Goal: Check status

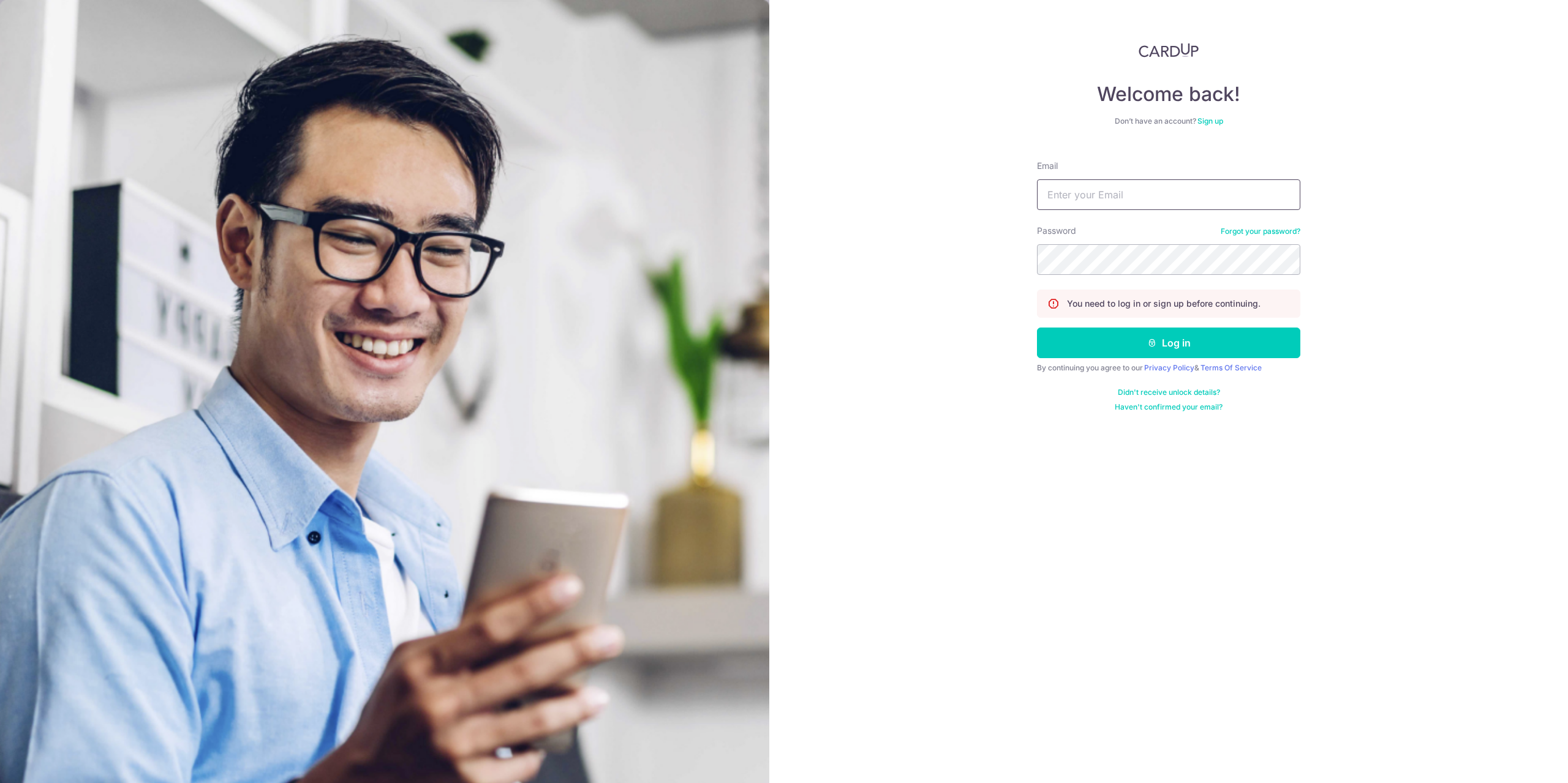
type input "[EMAIL_ADDRESS][DOMAIN_NAME]"
click at [1037, 328] on button "Log in" at bounding box center [1169, 342] width 263 height 30
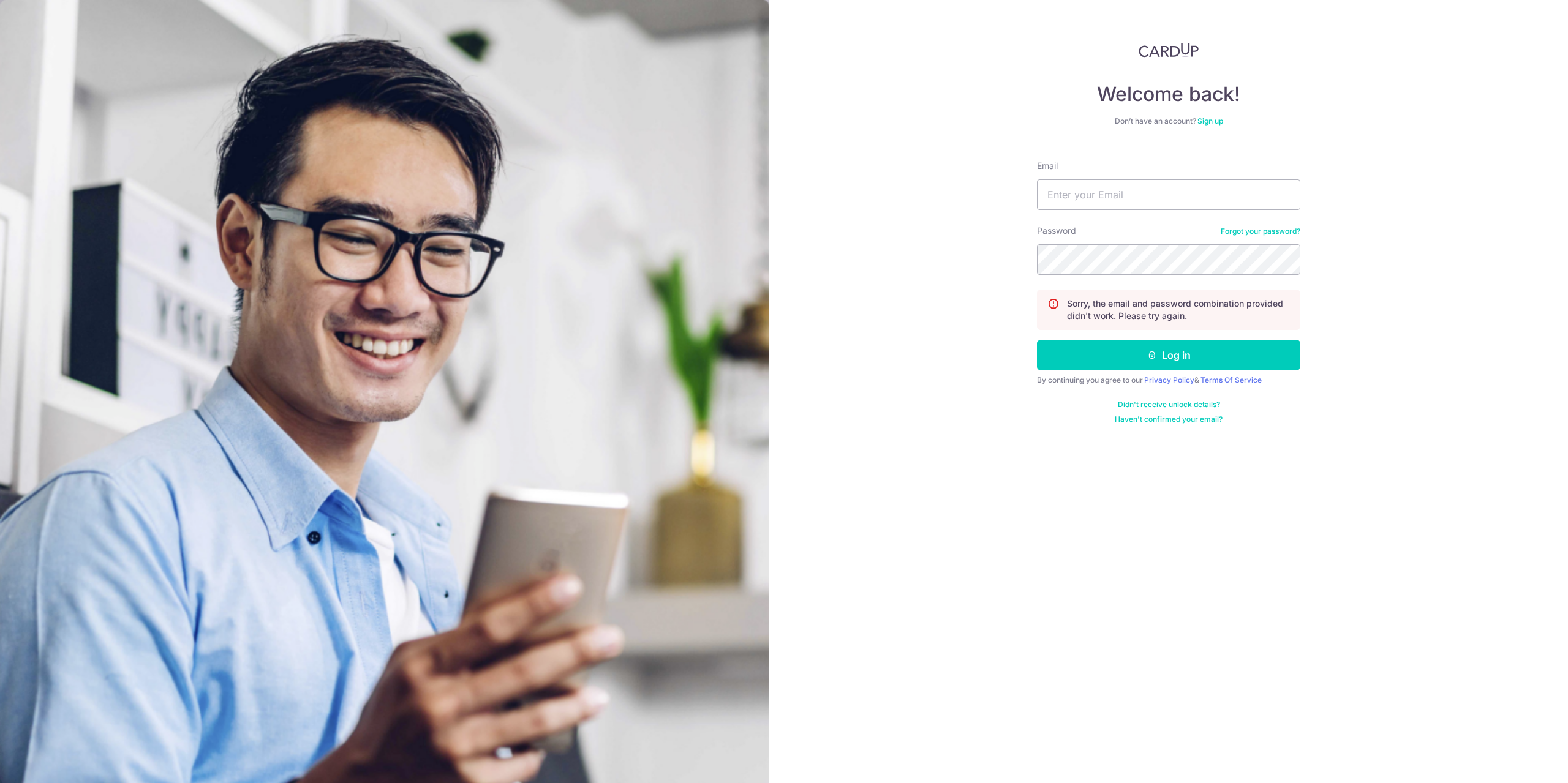
click at [1117, 177] on div "Email" at bounding box center [1169, 185] width 263 height 50
click at [1132, 197] on input "Email" at bounding box center [1169, 195] width 263 height 30
type input "[EMAIL_ADDRESS][DOMAIN_NAME]"
click at [1037, 340] on button "Log in" at bounding box center [1169, 355] width 263 height 30
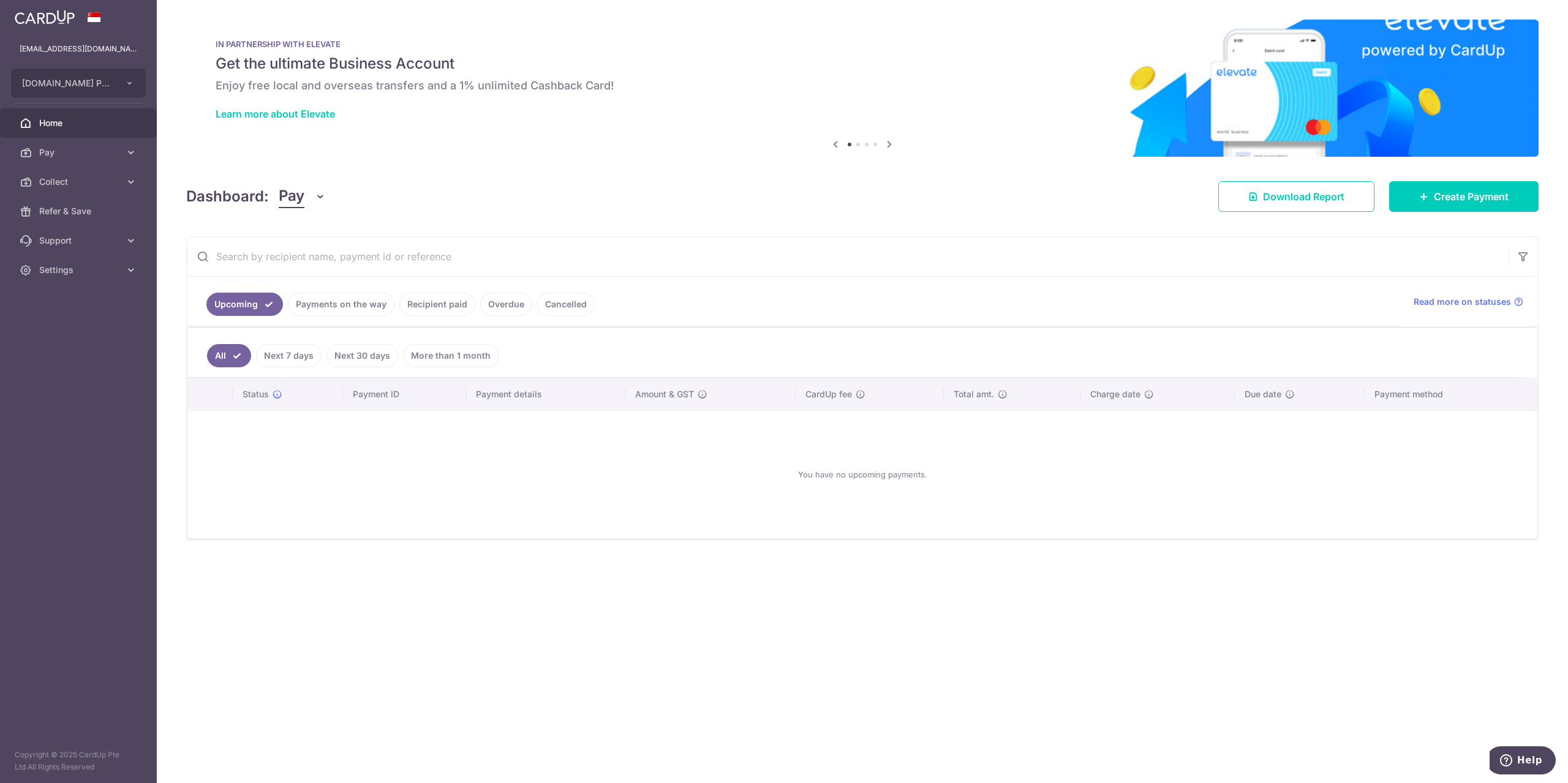
click at [407, 302] on link "Recipient paid" at bounding box center [437, 304] width 76 height 23
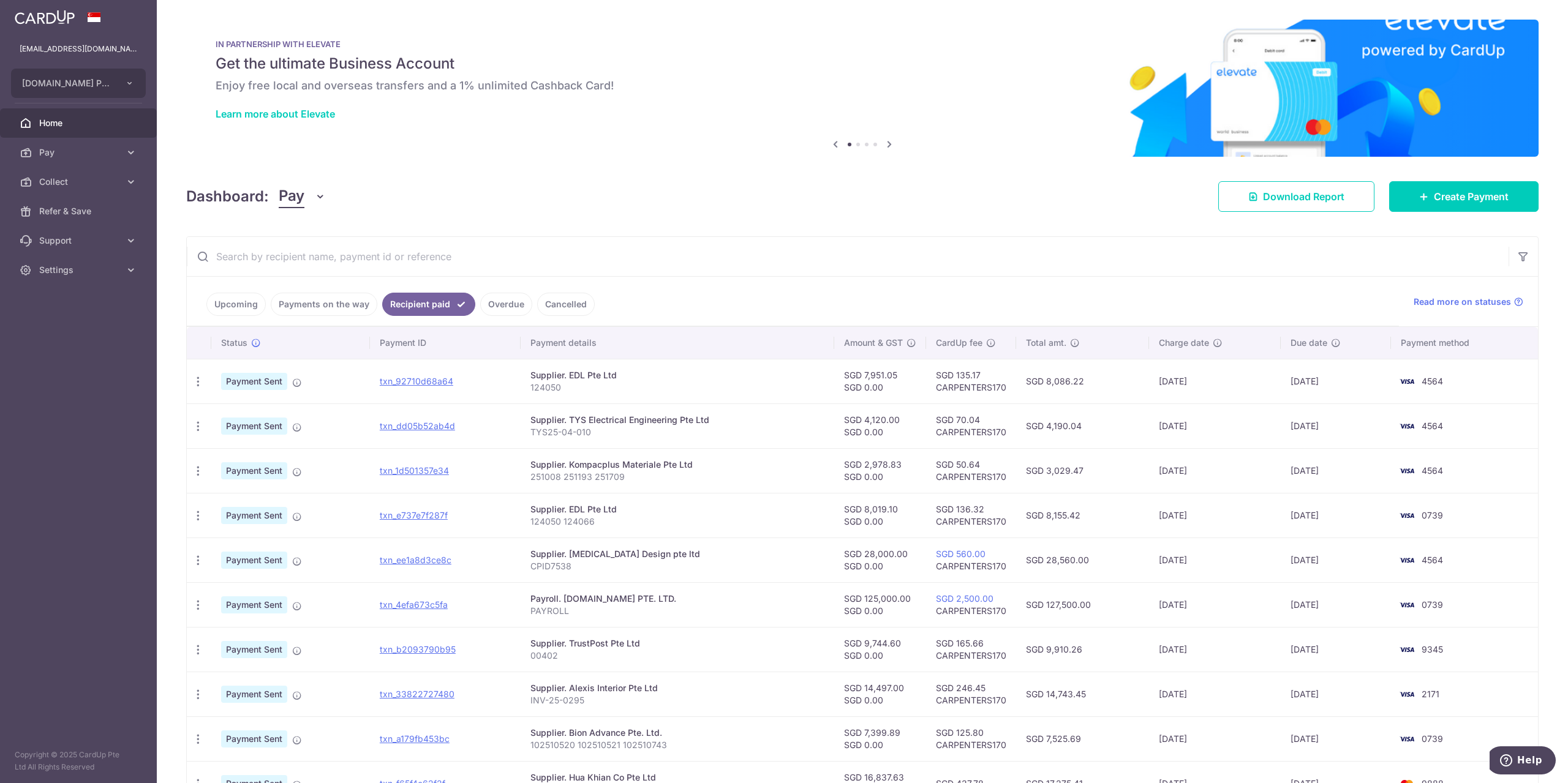
scroll to position [106, 0]
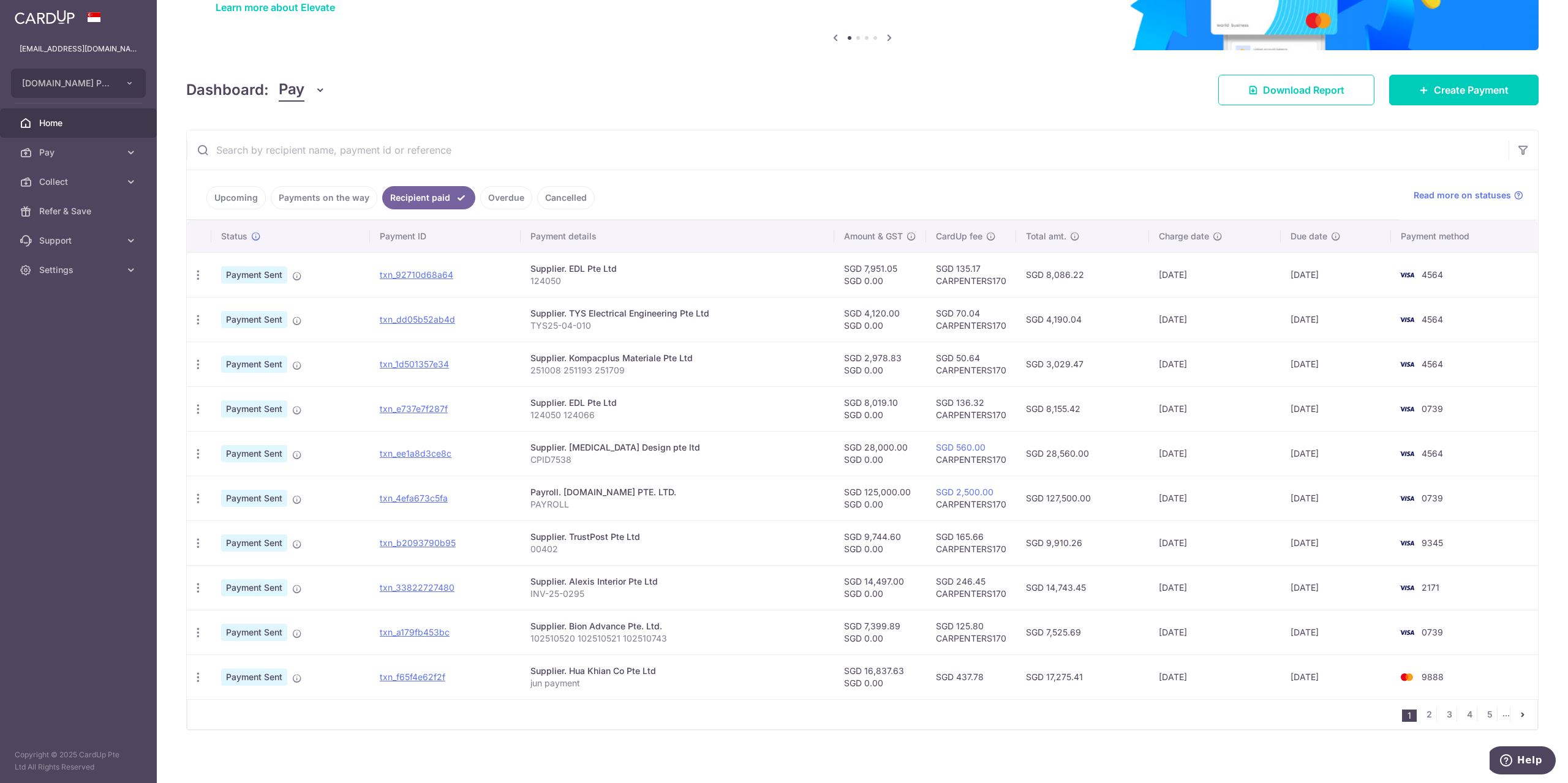
click at [1504, 711] on ul "1 2 3 4 5 ..." at bounding box center [1470, 715] width 136 height 15
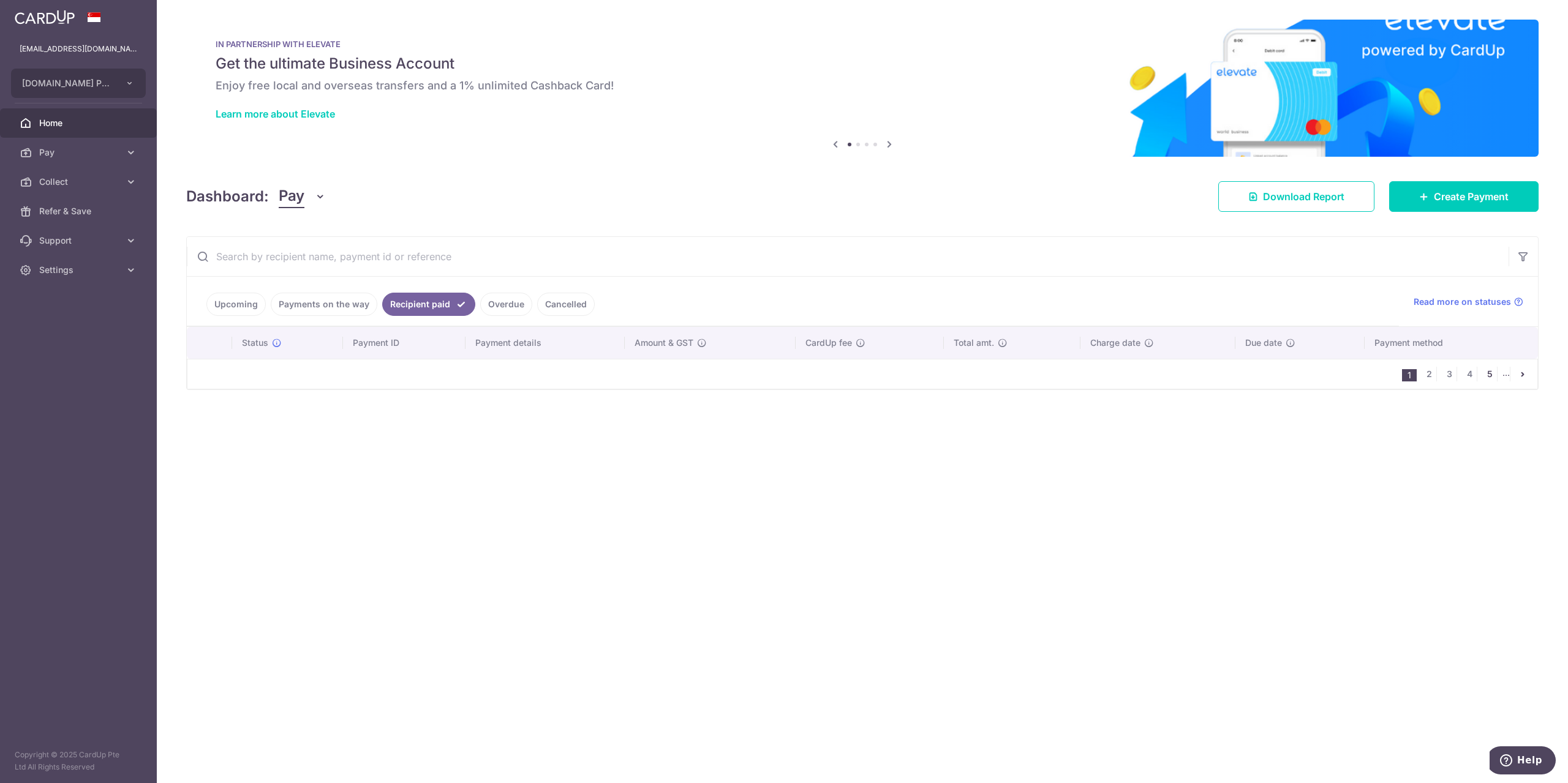
click at [1494, 375] on link "5" at bounding box center [1490, 374] width 15 height 15
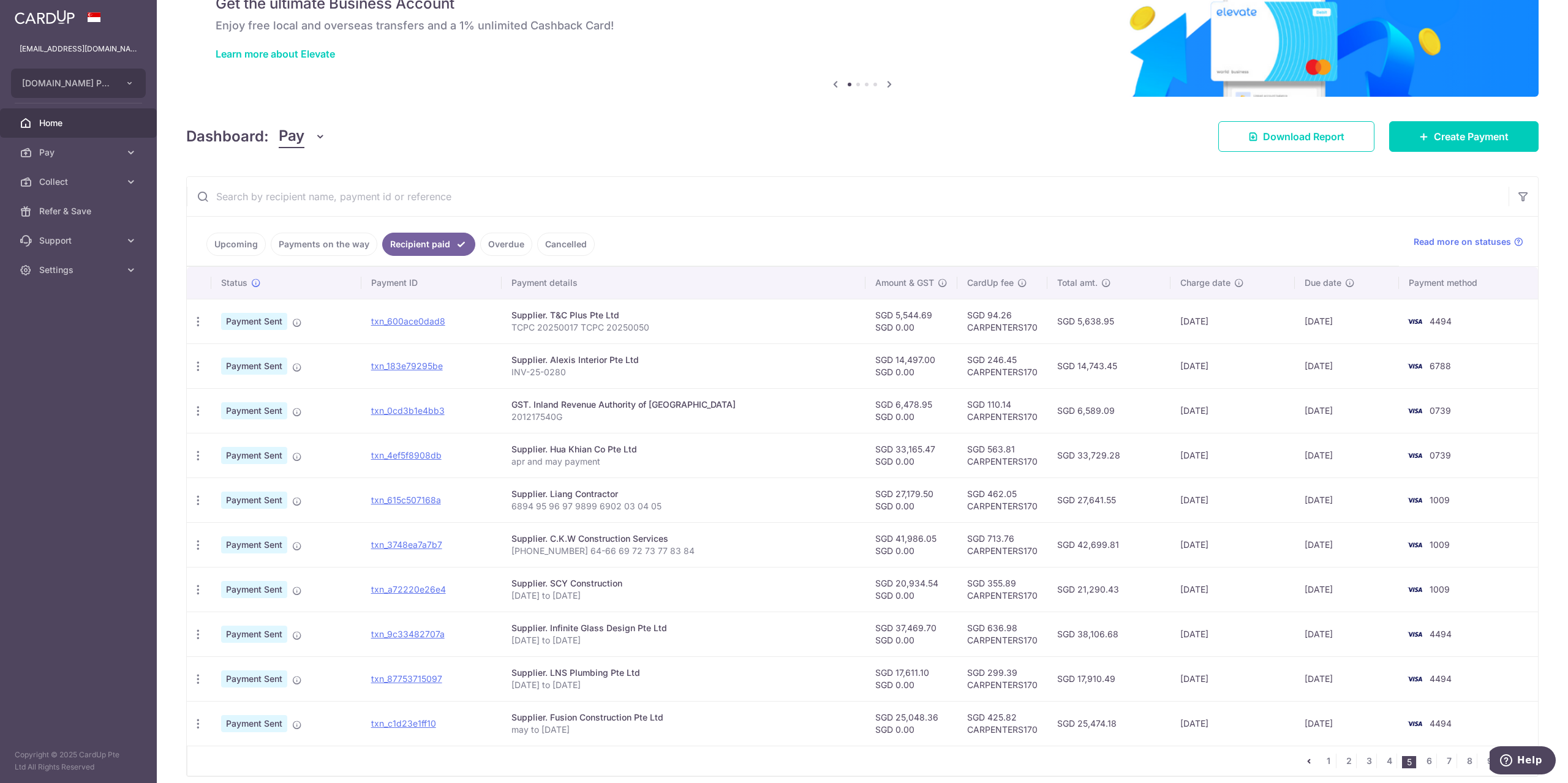
scroll to position [106, 0]
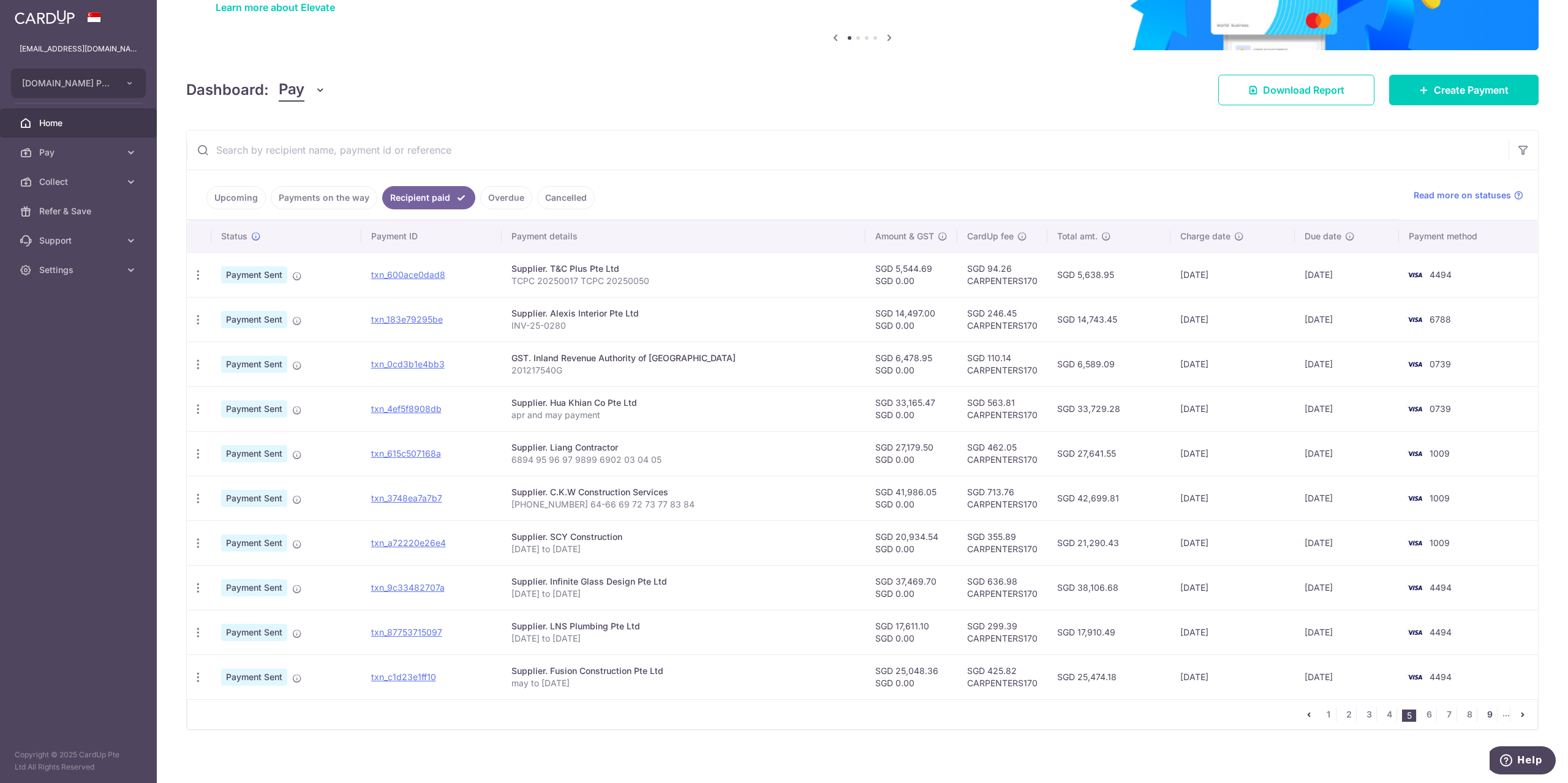
click at [1487, 713] on link "9" at bounding box center [1490, 715] width 15 height 15
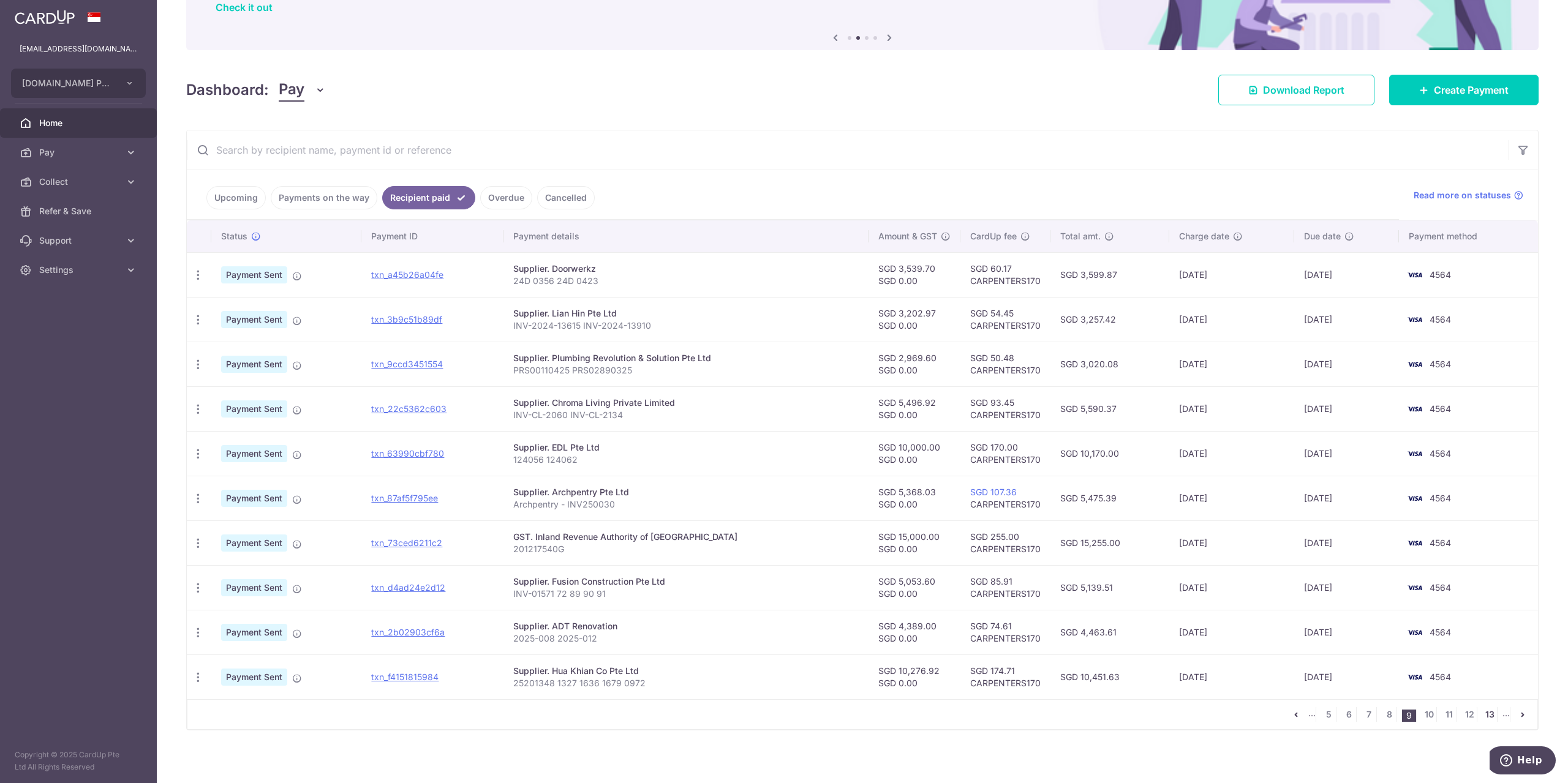
click at [1485, 713] on link "13" at bounding box center [1490, 715] width 15 height 15
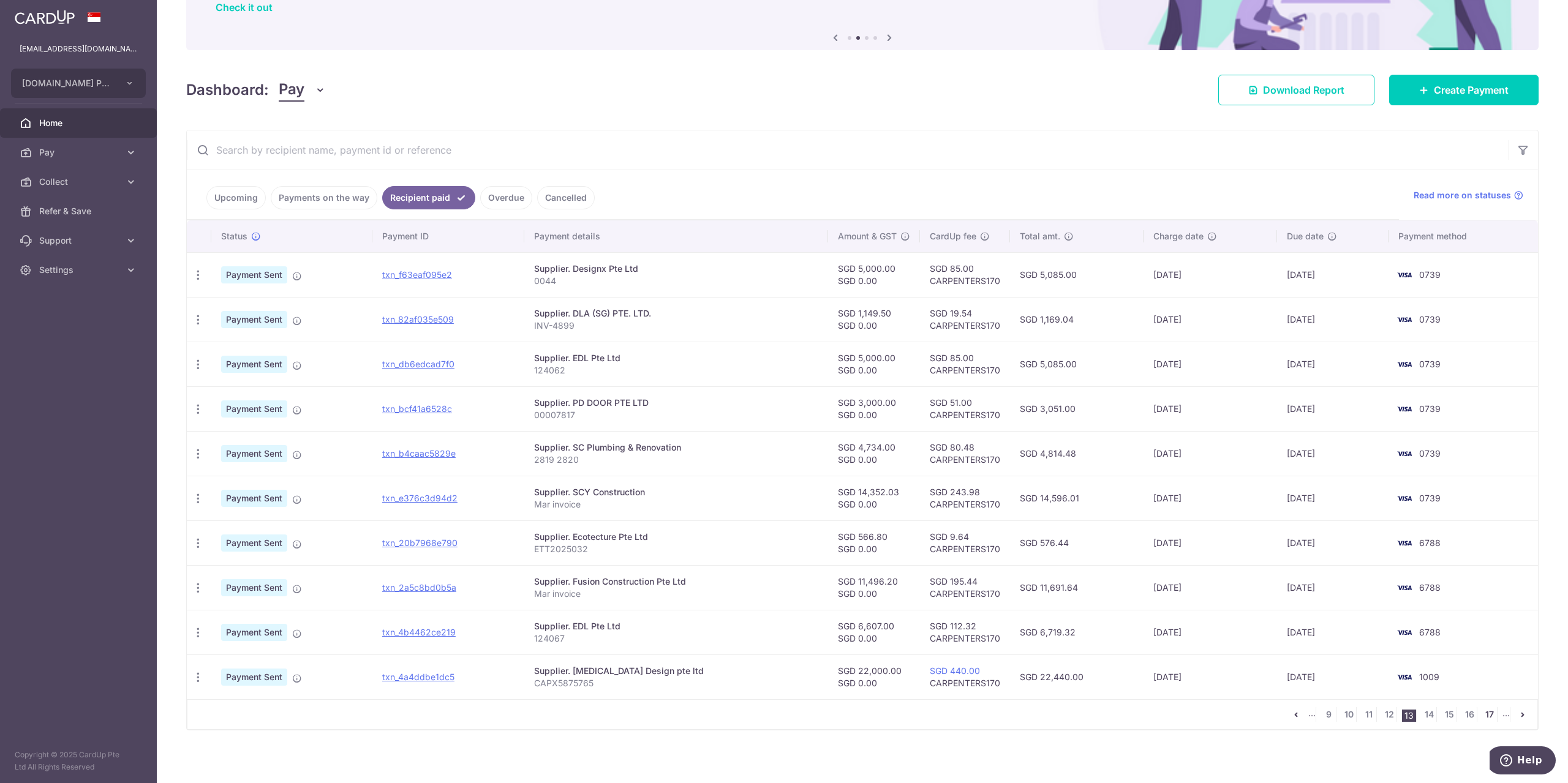
click at [1485, 711] on link "17" at bounding box center [1490, 715] width 15 height 15
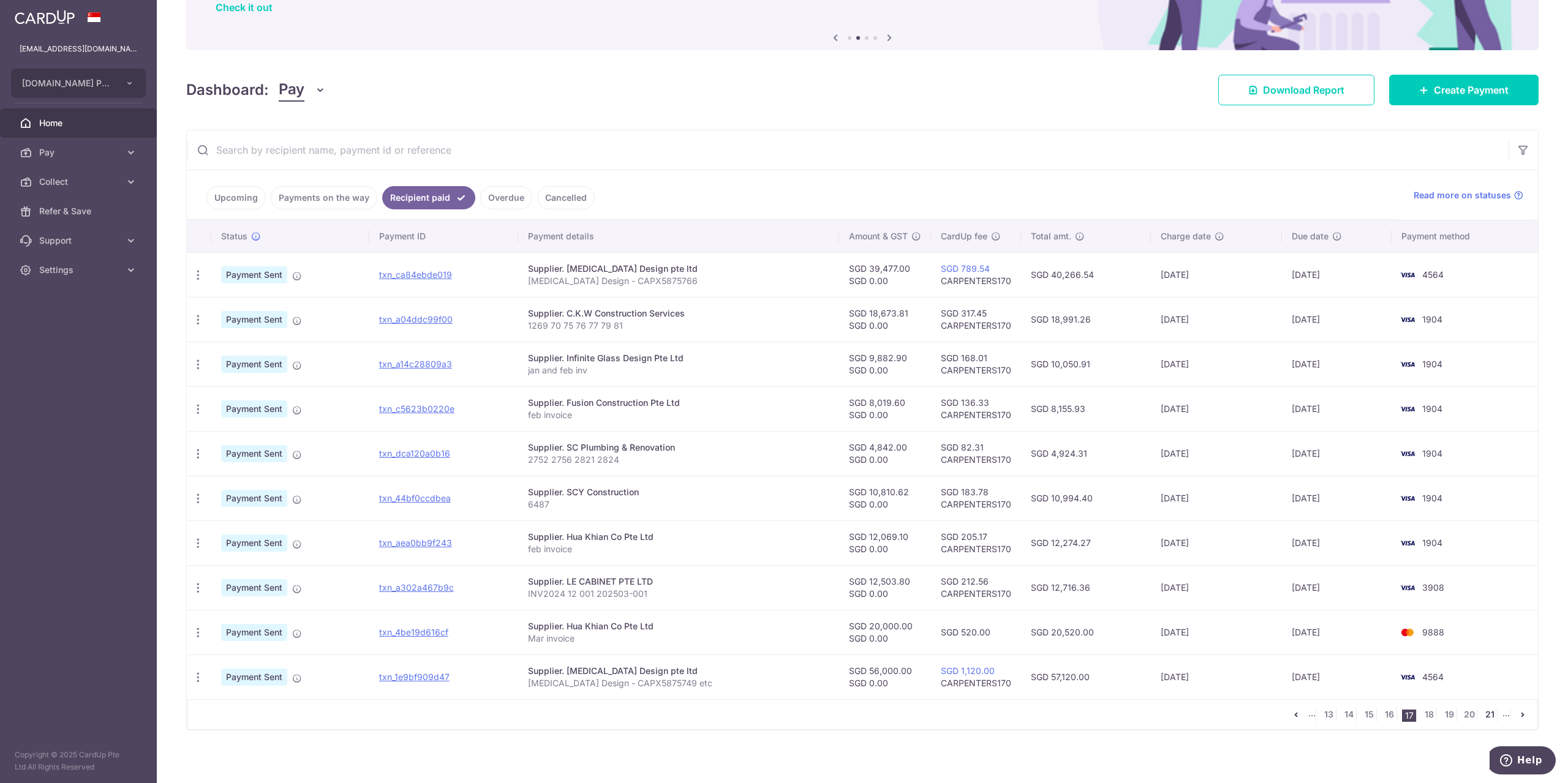
click at [1485, 711] on link "21" at bounding box center [1490, 715] width 15 height 15
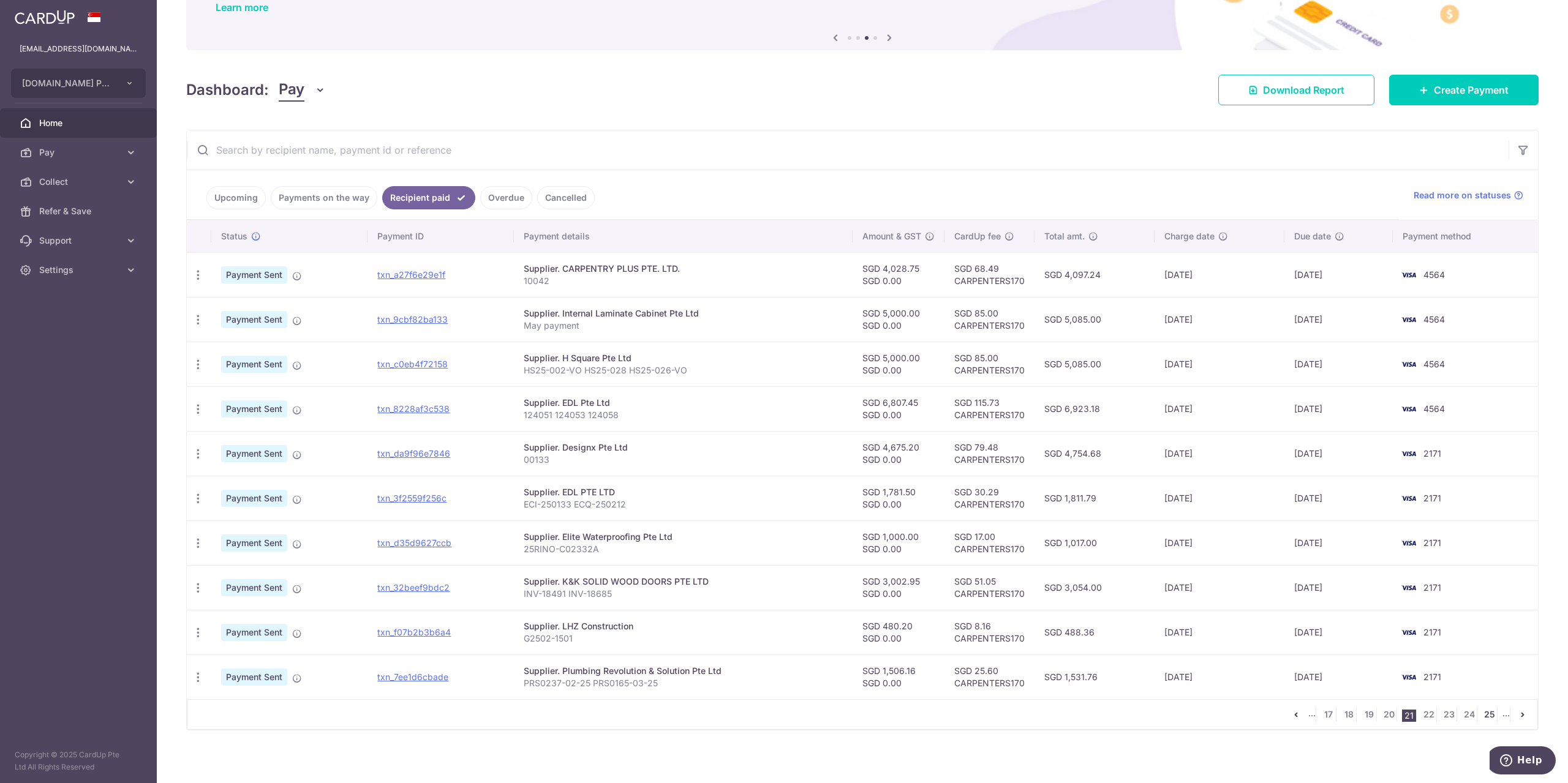
click at [1482, 708] on link "25" at bounding box center [1490, 715] width 15 height 15
click at [1485, 709] on link "29" at bounding box center [1490, 715] width 15 height 15
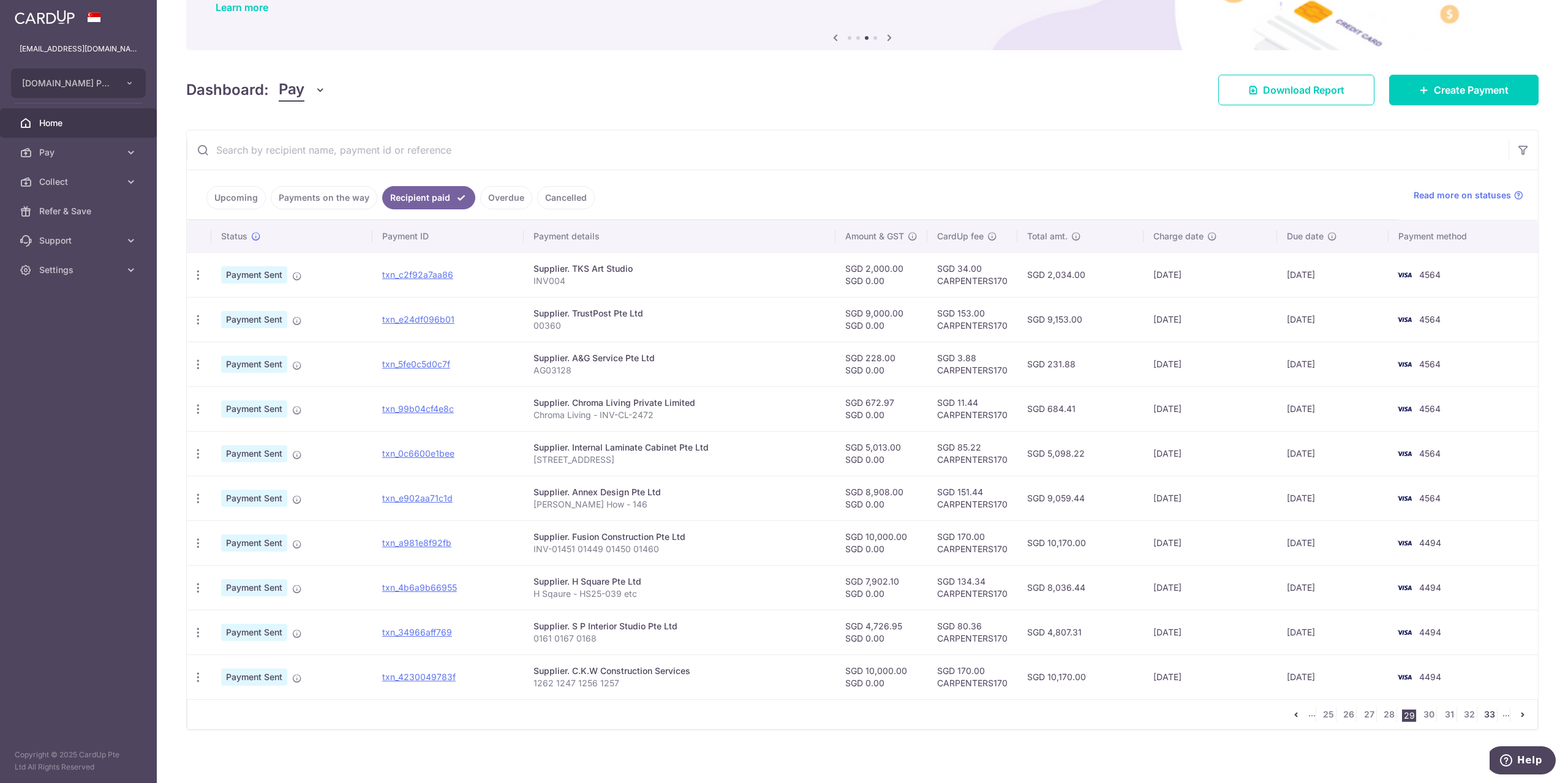
click at [1484, 713] on link "33" at bounding box center [1490, 715] width 15 height 15
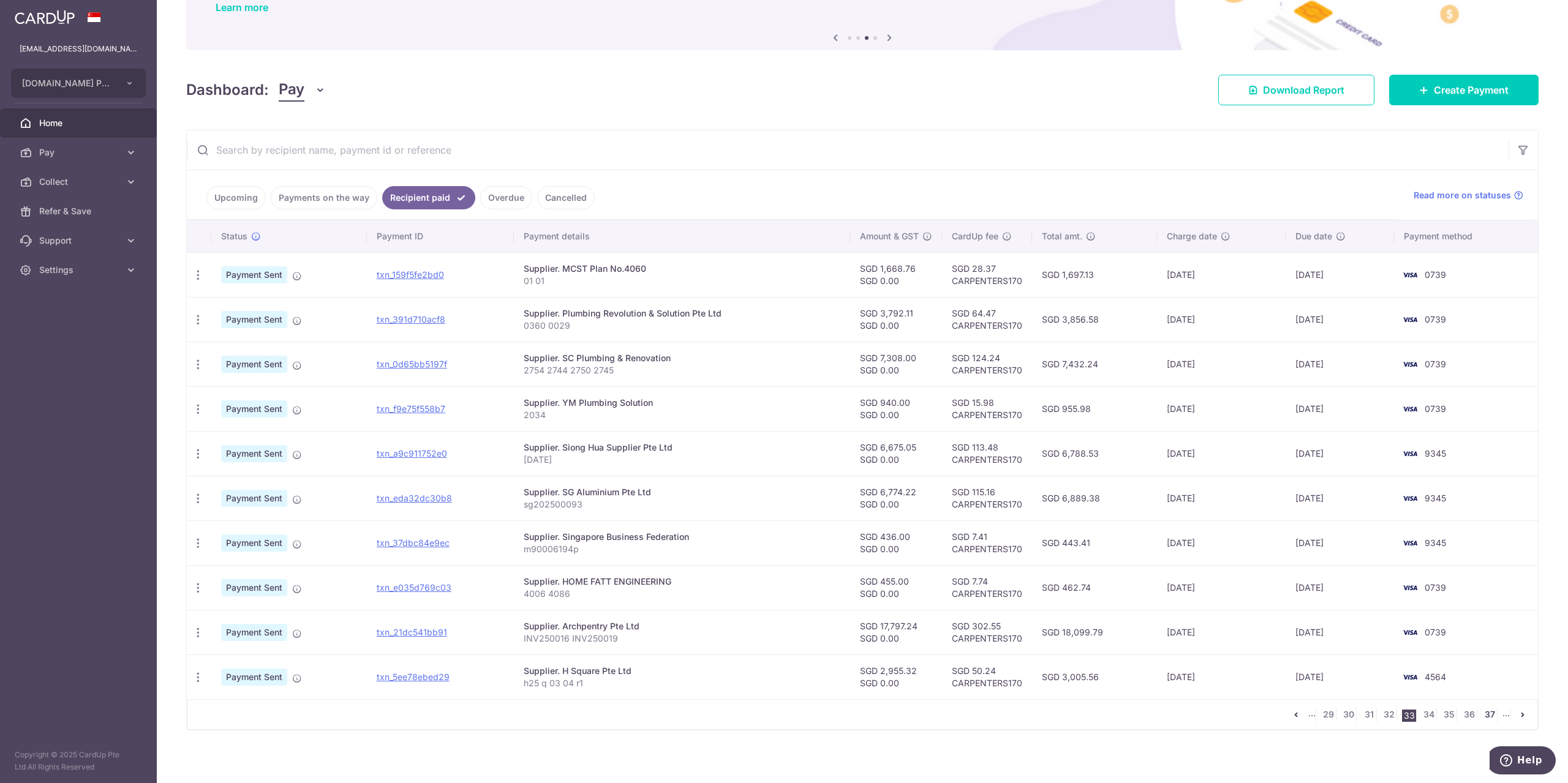
click at [1482, 708] on link "37" at bounding box center [1490, 715] width 15 height 15
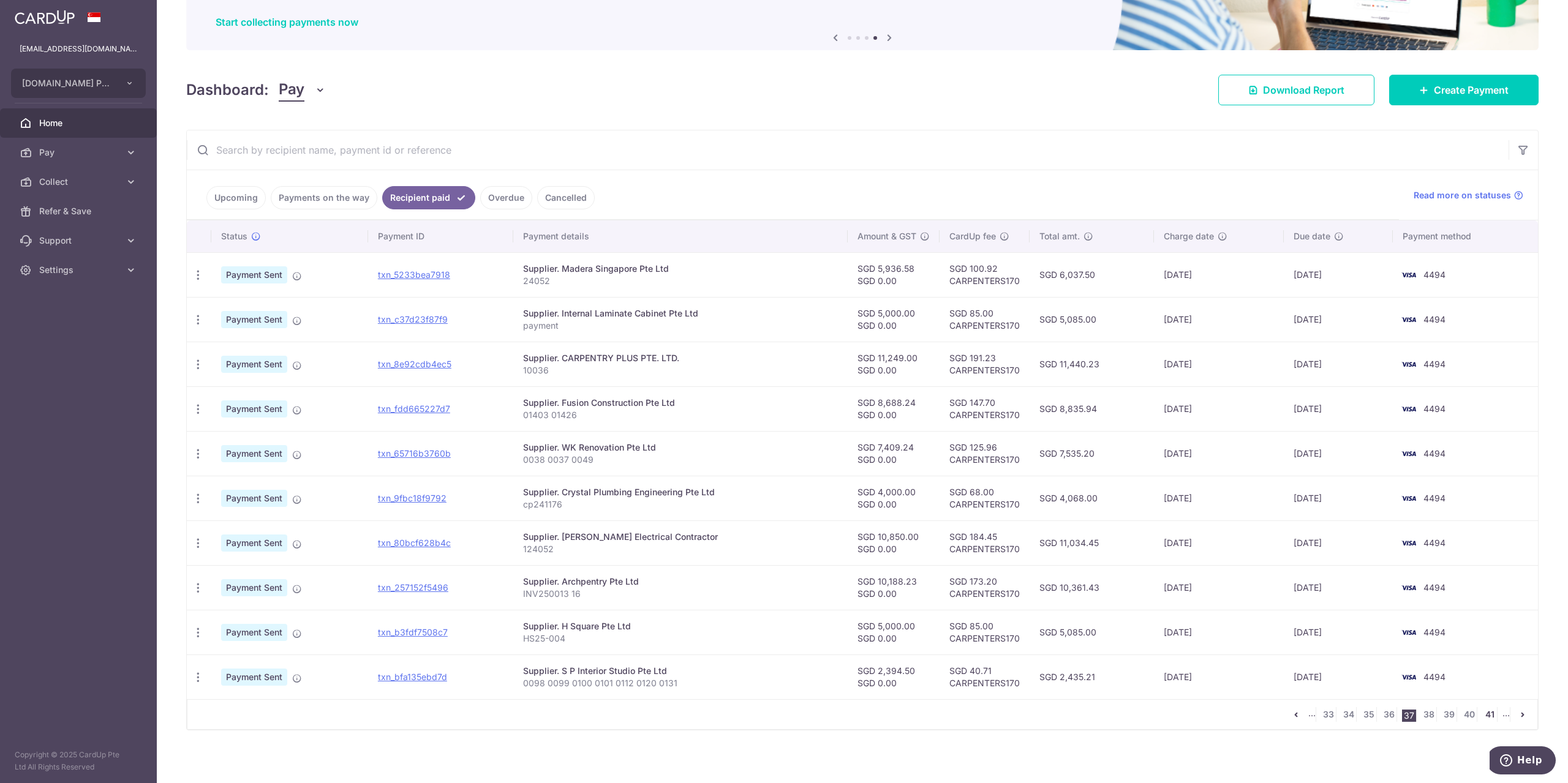
click at [1485, 710] on link "41" at bounding box center [1490, 715] width 15 height 15
click at [1485, 708] on link "45" at bounding box center [1490, 715] width 15 height 15
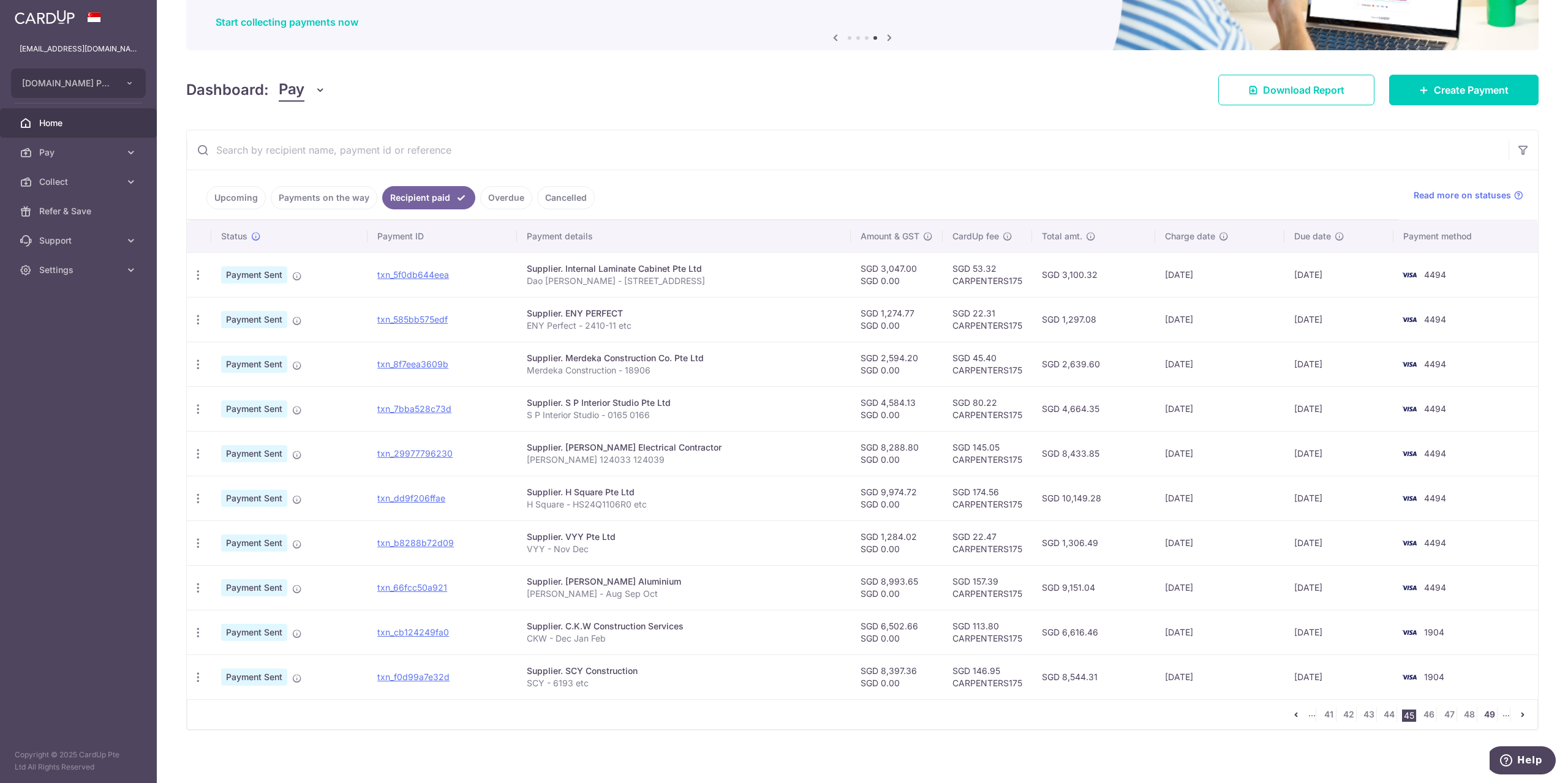
click at [1483, 709] on link "49" at bounding box center [1490, 715] width 15 height 15
click at [1483, 709] on link "53" at bounding box center [1490, 715] width 15 height 15
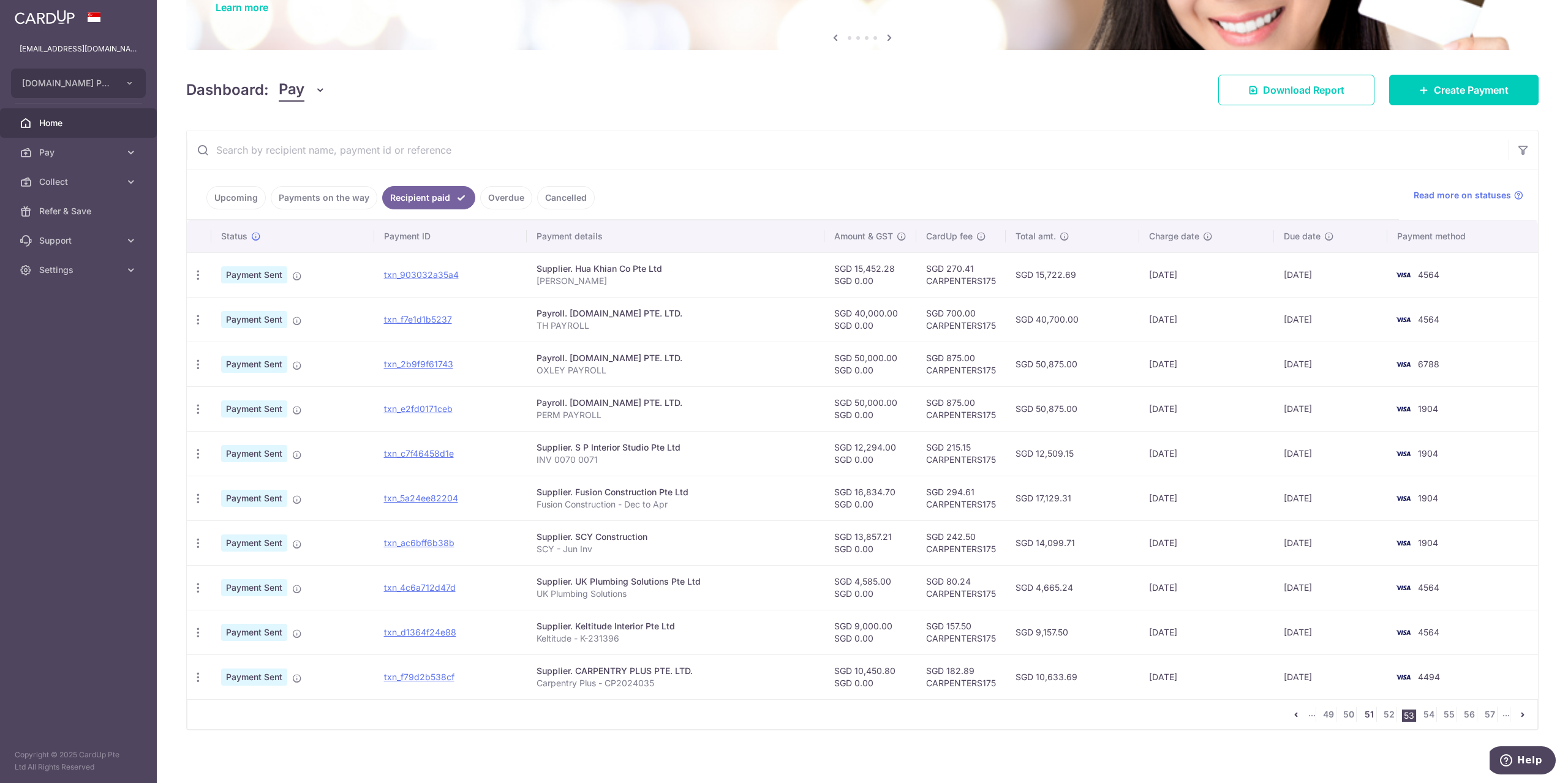
click at [1368, 716] on link "51" at bounding box center [1369, 715] width 15 height 15
